Goal: Find specific page/section: Find specific page/section

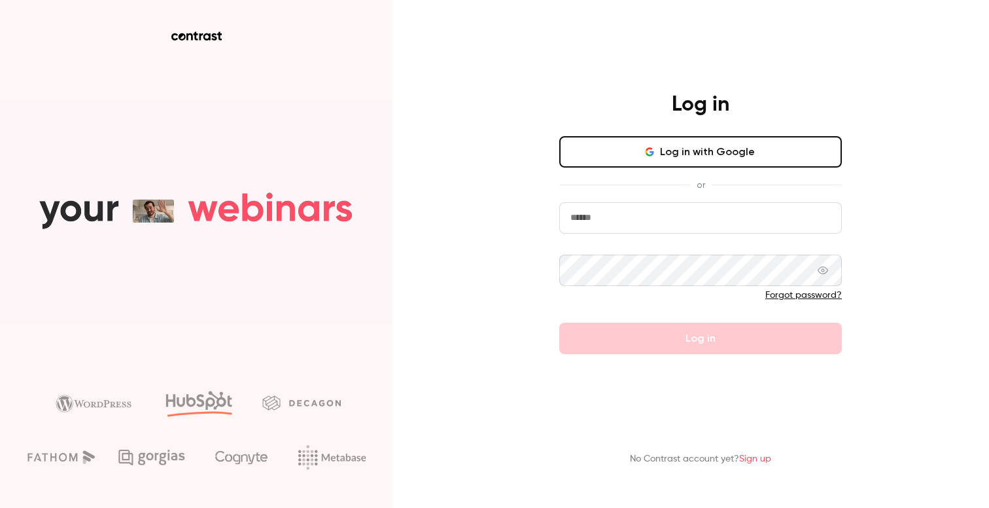
click at [495, 137] on div "Log in Log in with Google or Forgot password? Log in No Contrast account yet? S…" at bounding box center [494, 254] width 989 height 508
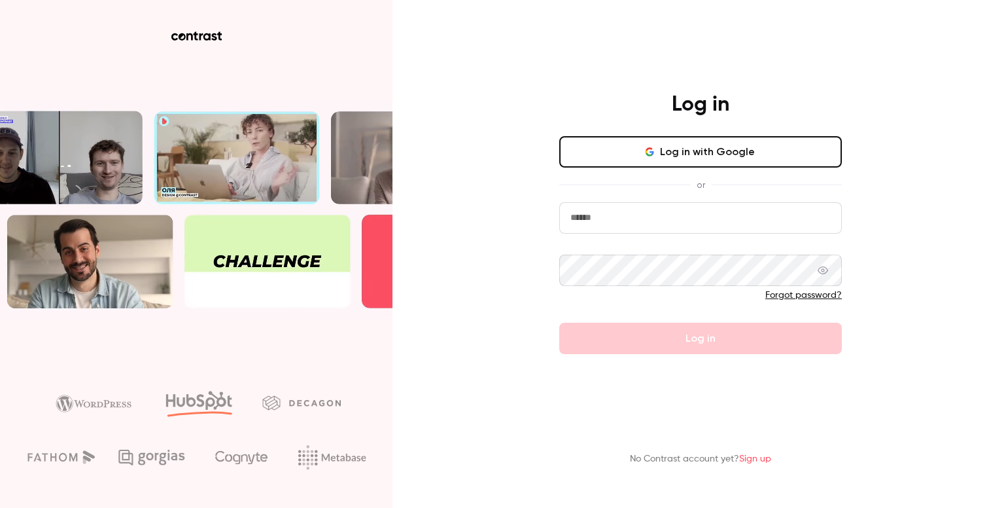
click at [661, 143] on button "Log in with Google" at bounding box center [700, 151] width 283 height 31
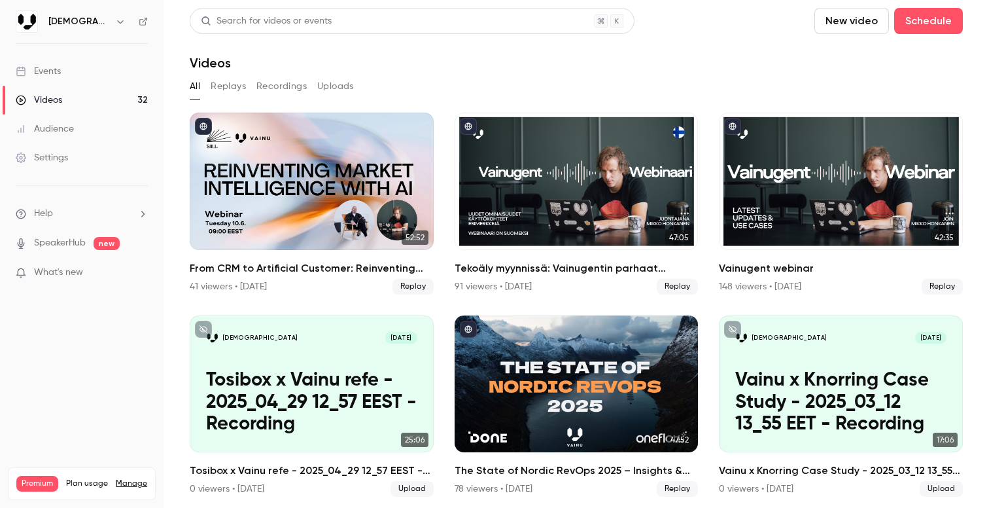
scroll to position [34, 0]
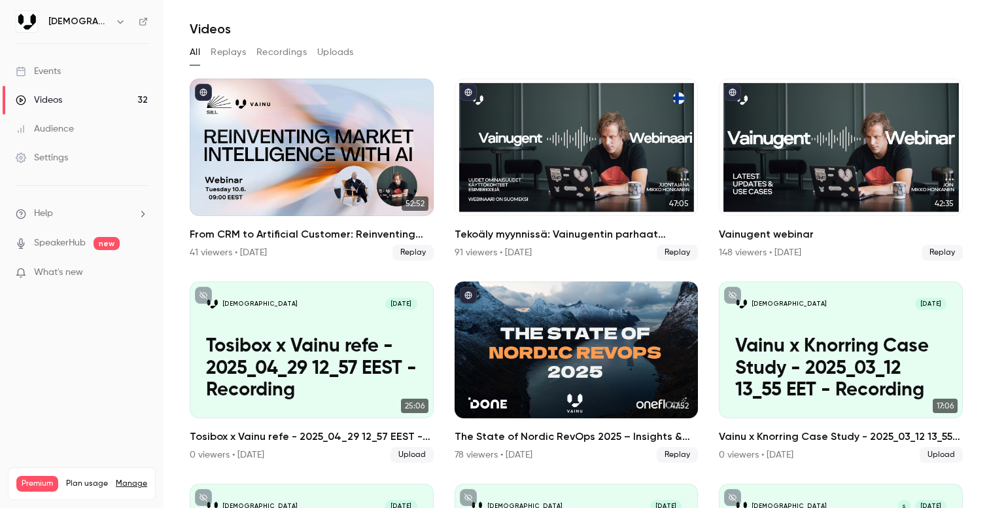
click at [62, 69] on link "Events" at bounding box center [82, 71] width 164 height 29
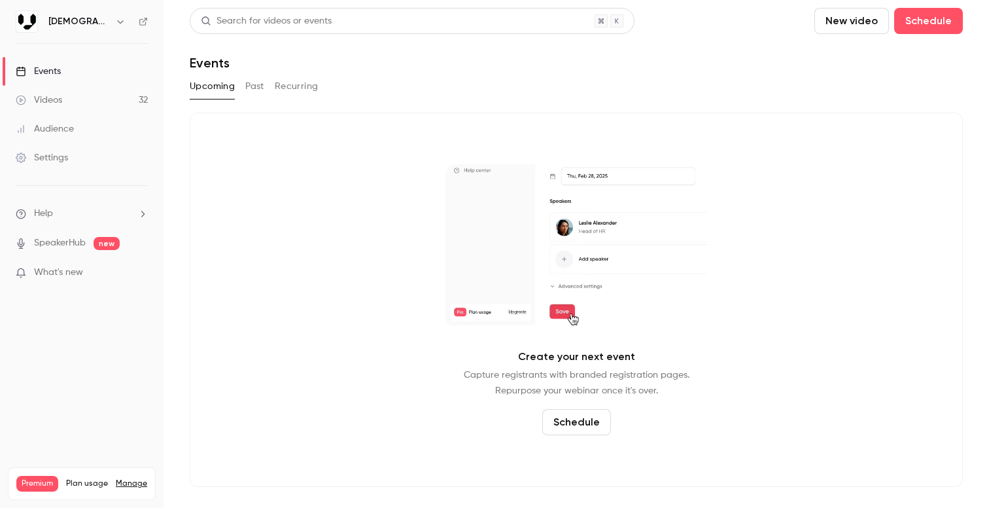
click at [256, 86] on button "Past" at bounding box center [254, 86] width 19 height 21
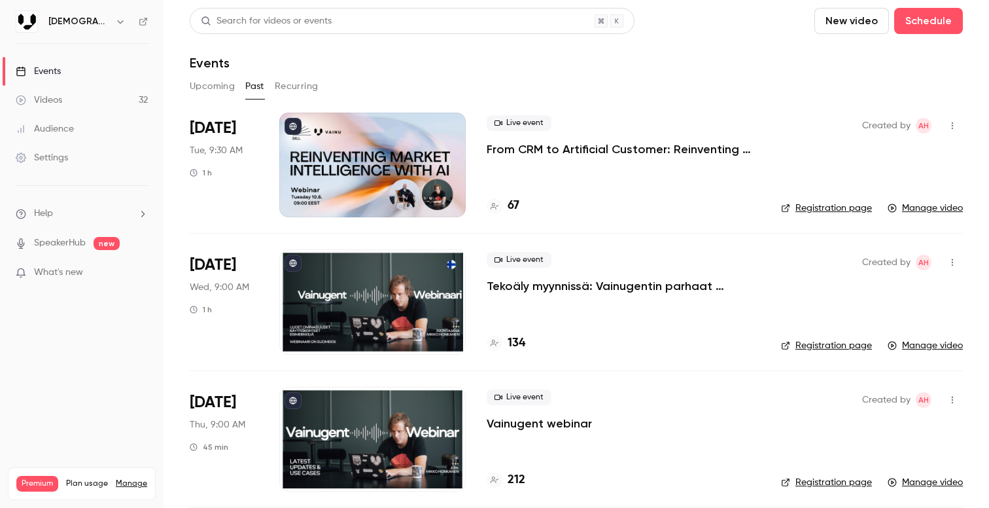
scroll to position [18, 0]
